Goal: Information Seeking & Learning: Learn about a topic

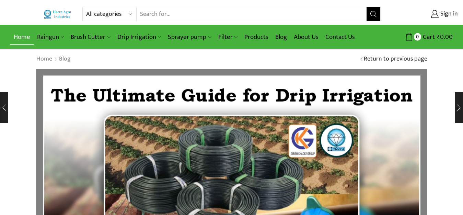
click at [20, 39] on link "Home" at bounding box center [21, 37] width 23 height 16
